Goal: Use online tool/utility: Utilize a website feature to perform a specific function

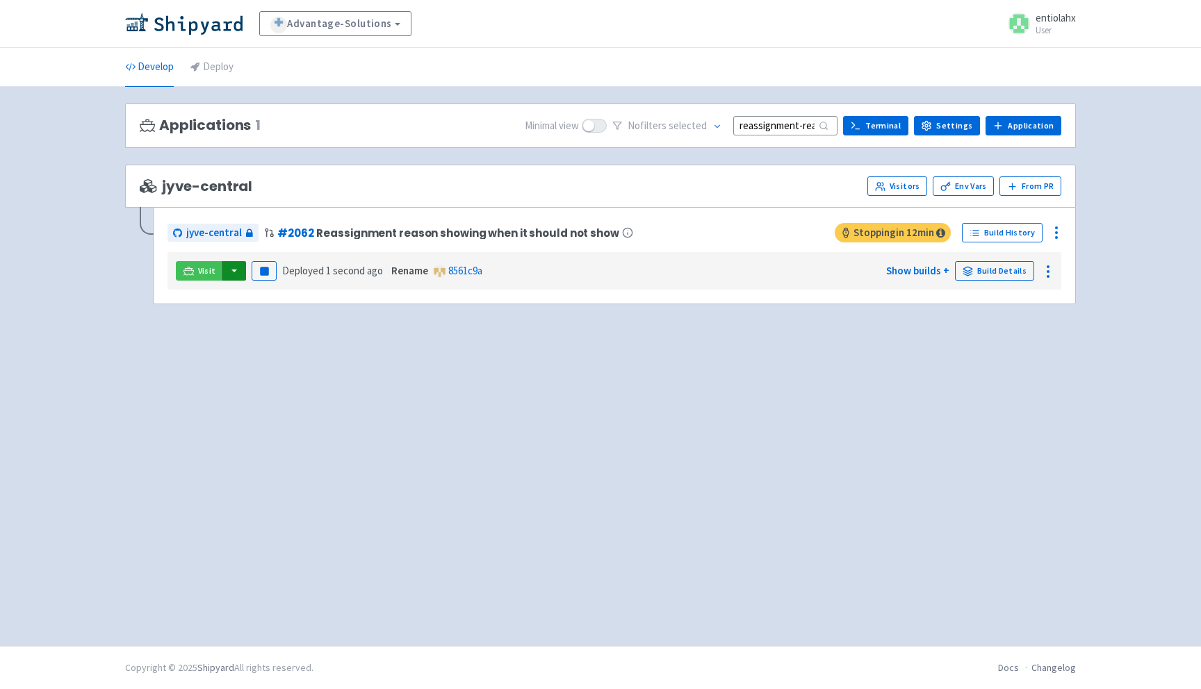
click at [236, 271] on button "button" at bounding box center [234, 270] width 24 height 19
click at [280, 324] on link "jyve-central (react)" at bounding box center [294, 321] width 145 height 22
click at [776, 128] on input "reassignment-reason-bug" at bounding box center [785, 125] width 104 height 19
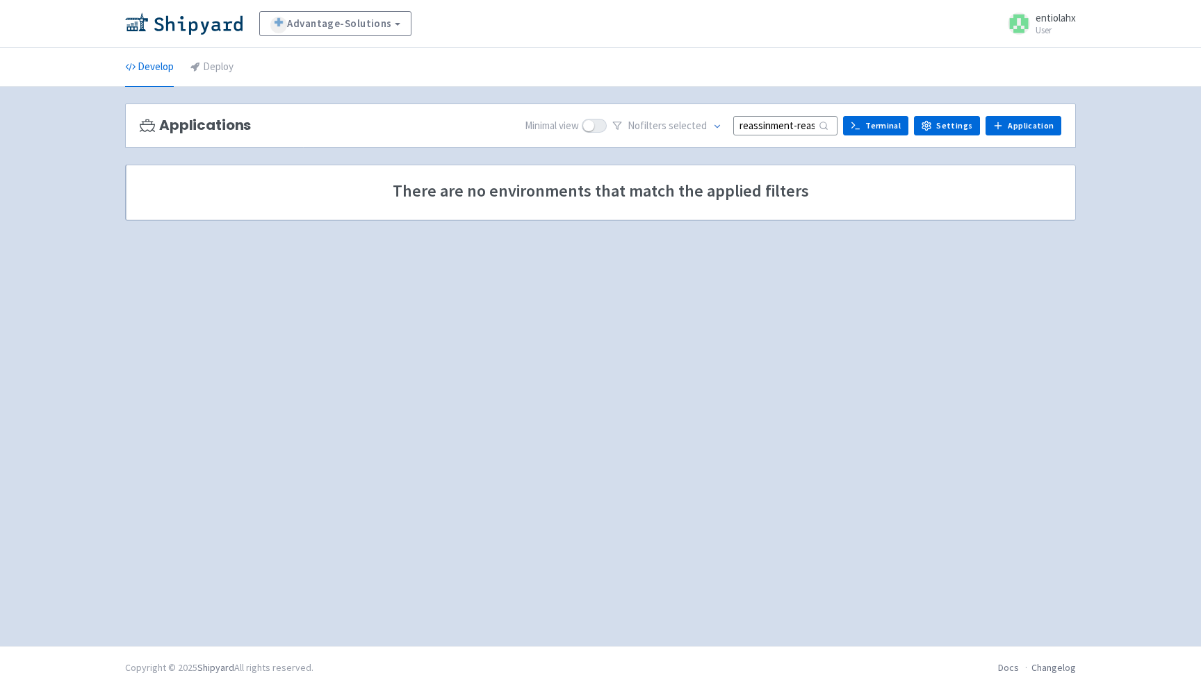
type input "reassignment-reason-bug"
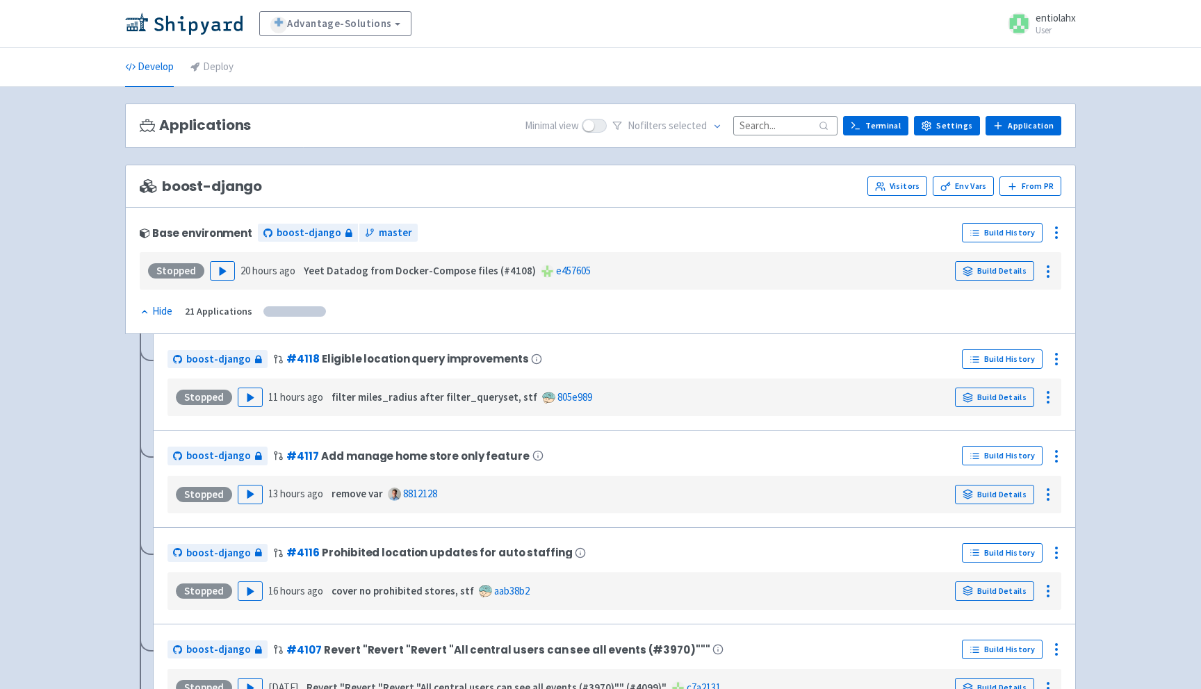
click at [795, 136] on div "Applications Minimal view No filter s selected Terminal Settings Application Te…" at bounding box center [600, 126] width 951 height 45
click at [791, 121] on input at bounding box center [785, 125] width 104 height 19
paste input "reassignment-reason-bug"
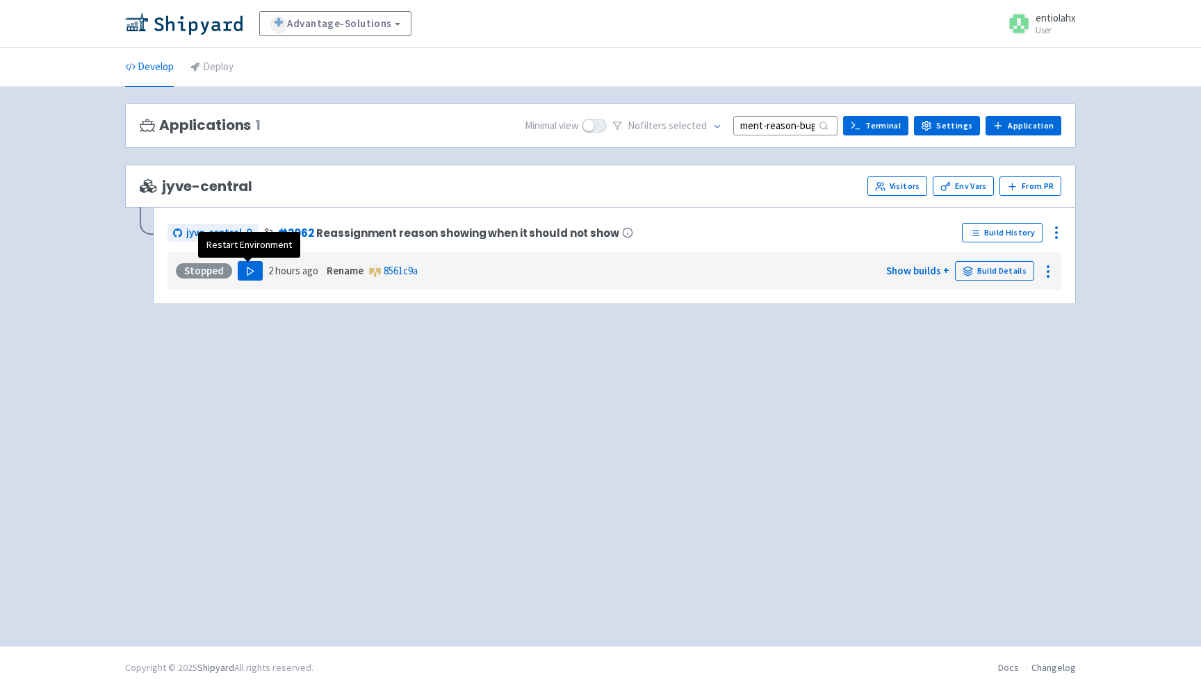
type input "reassignment-reason-bug"
click at [255, 273] on button "Play" at bounding box center [250, 270] width 25 height 19
